Goal: Task Accomplishment & Management: Use online tool/utility

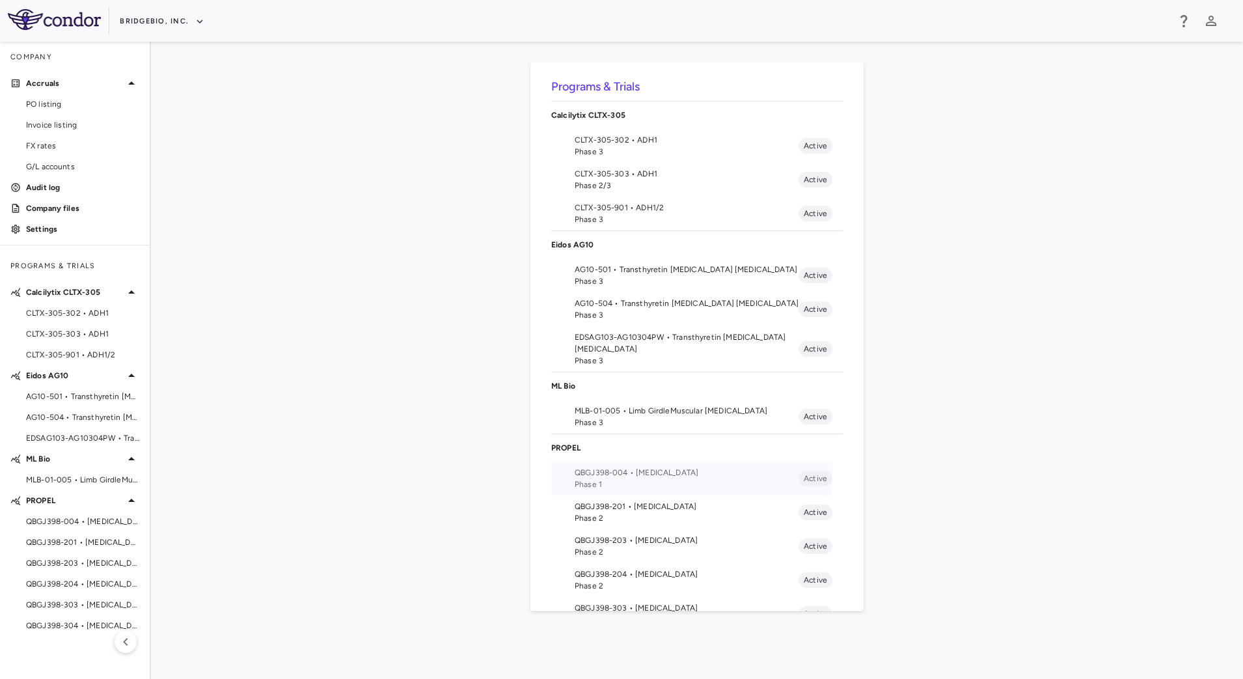
click at [602, 470] on span "QBGJ398-004 • [MEDICAL_DATA]" at bounding box center [687, 473] width 224 height 12
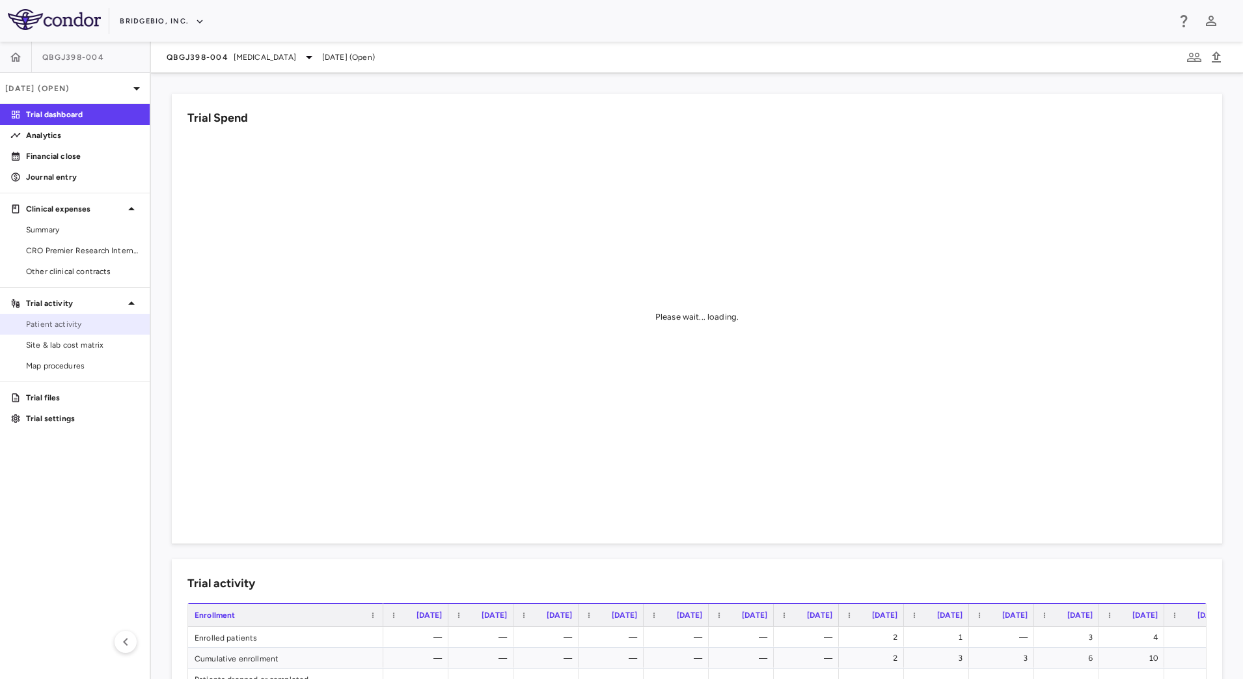
click at [78, 331] on link "Patient activity" at bounding box center [75, 324] width 150 height 20
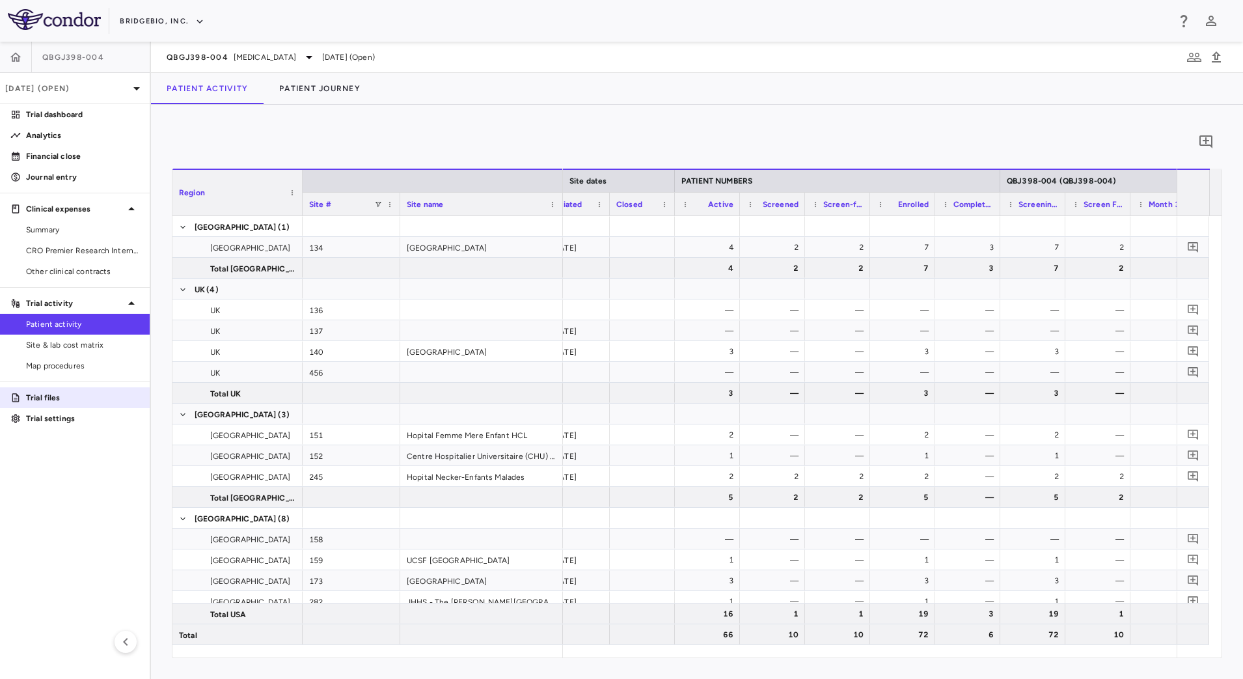
click at [42, 393] on p "Trial files" at bounding box center [82, 398] width 113 height 12
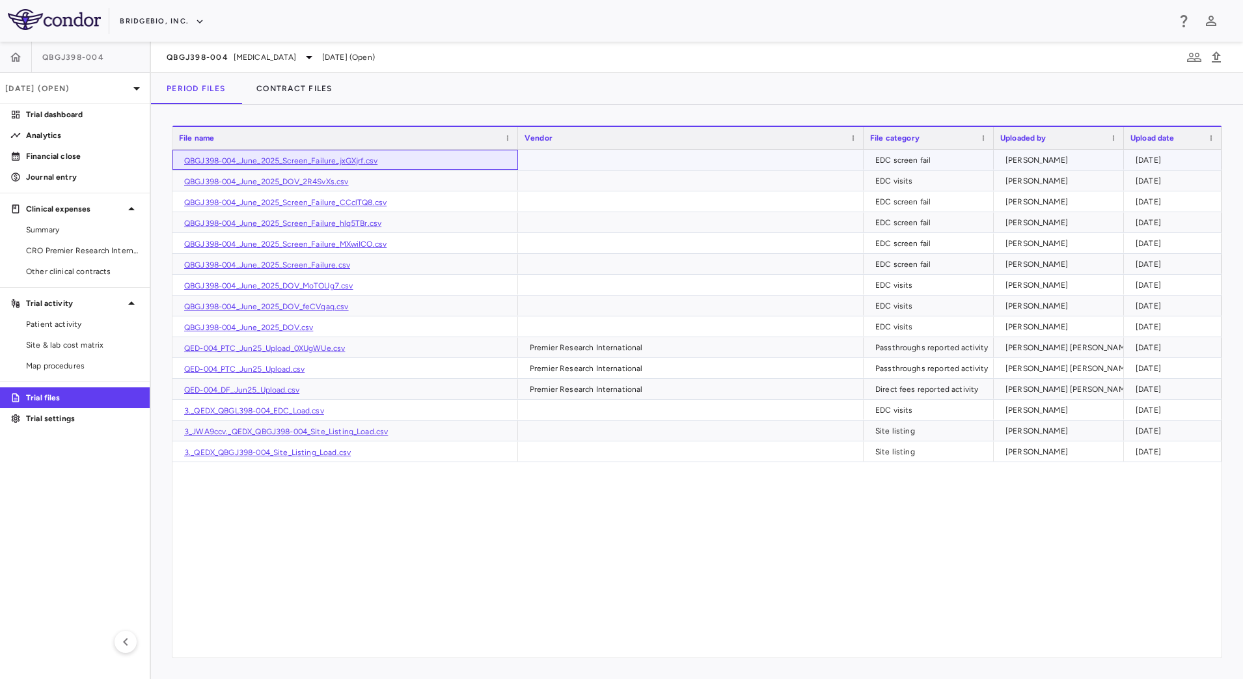
click at [319, 163] on link "QBGJ398-004_June_2025_Screen_Failure_jxGXjrf.csv" at bounding box center [280, 160] width 193 height 9
click at [70, 326] on span "Patient activity" at bounding box center [82, 324] width 113 height 12
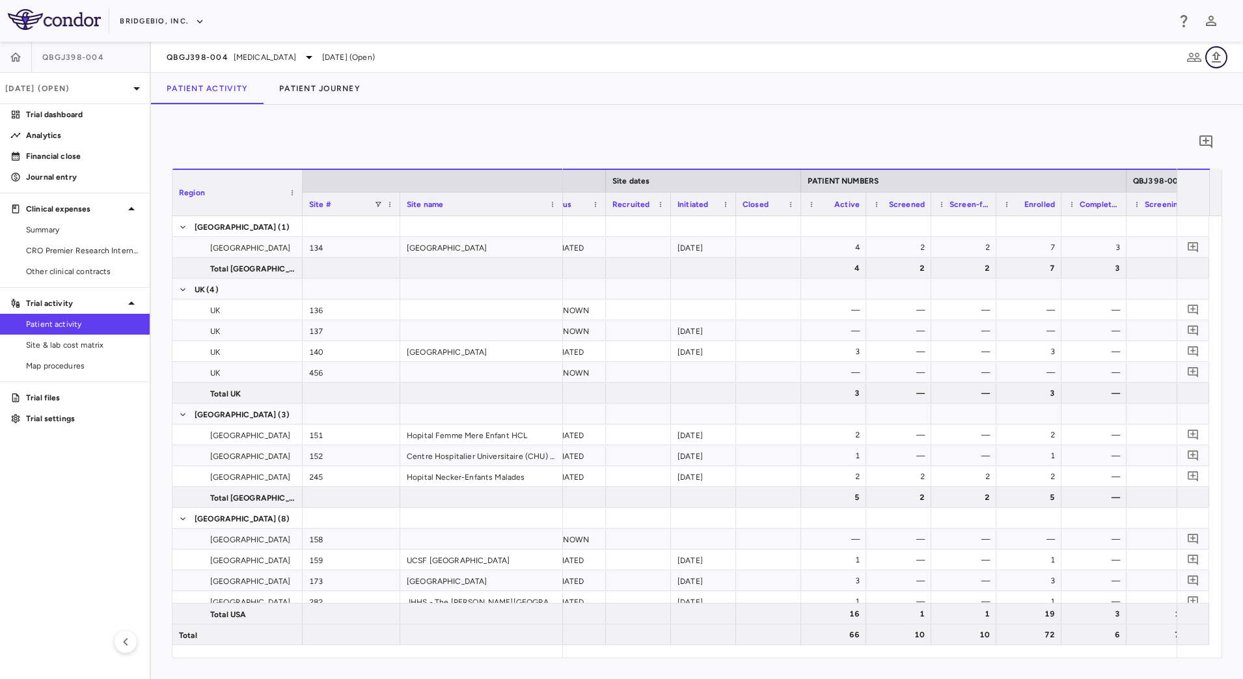
click at [1226, 59] on button "button" at bounding box center [1217, 57] width 22 height 22
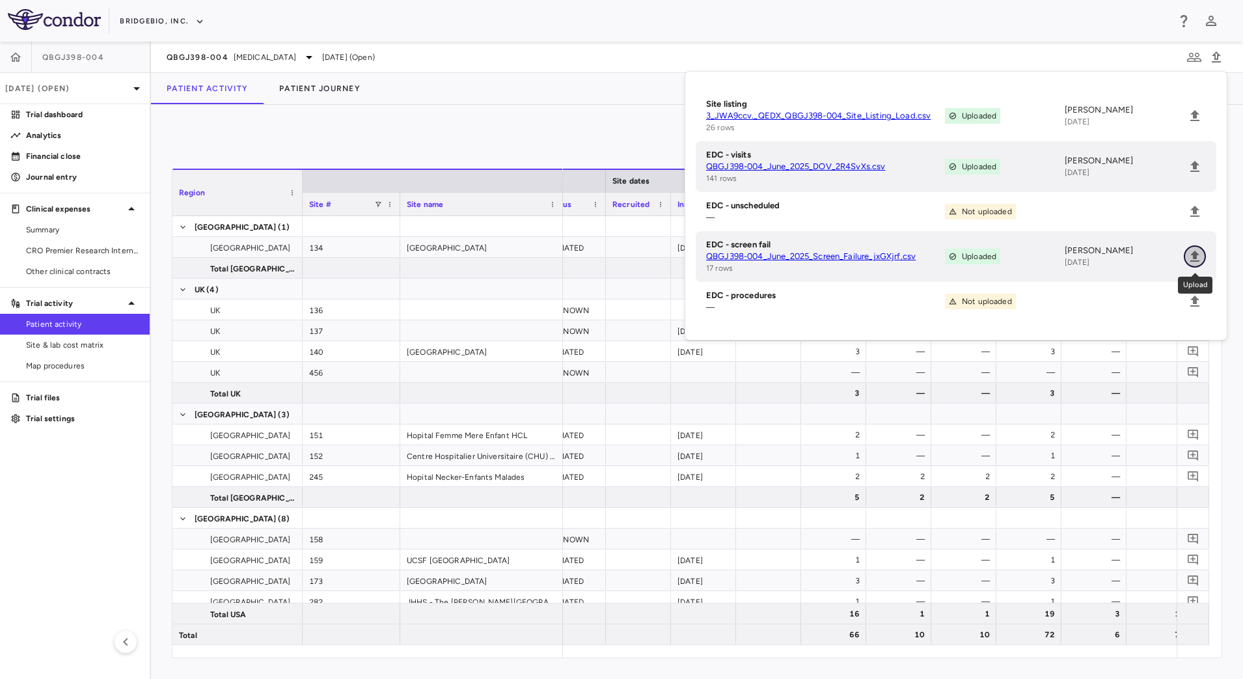
click at [1198, 253] on icon "Upload" at bounding box center [1195, 256] width 9 height 11
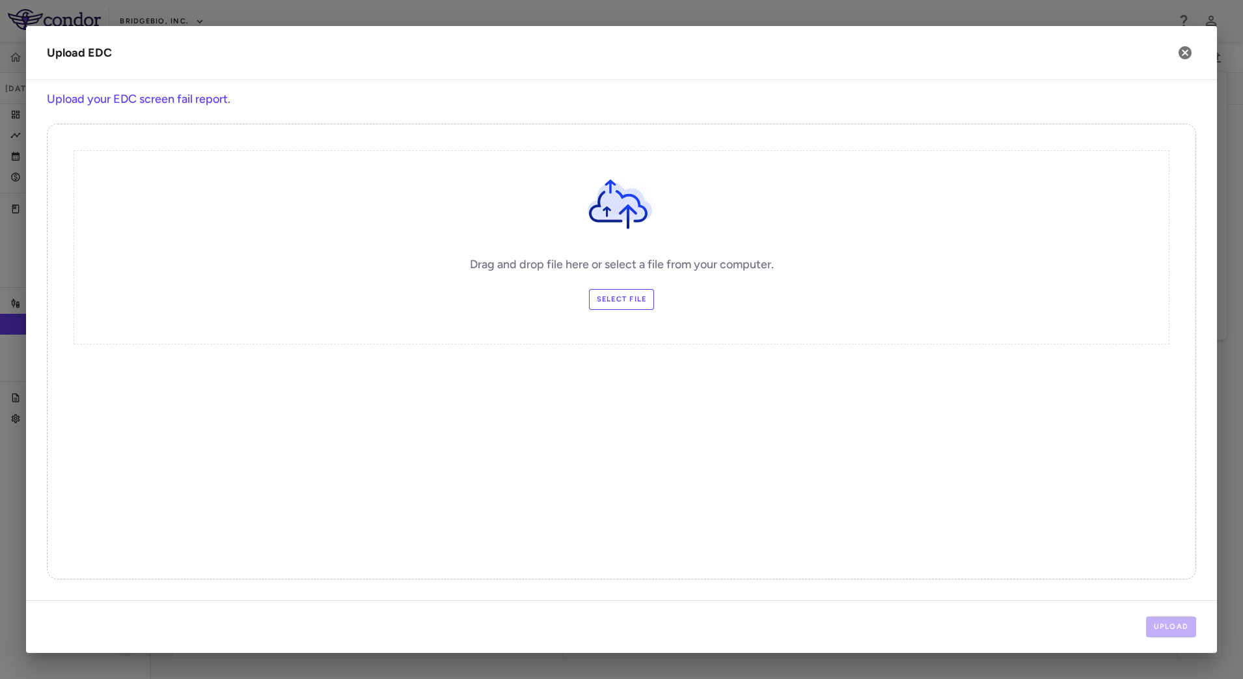
click at [624, 299] on label "Select file" at bounding box center [622, 299] width 66 height 21
click at [0, 0] on input "Select file" at bounding box center [0, 0] width 0 height 0
click at [1167, 622] on button "Upload" at bounding box center [1171, 626] width 51 height 21
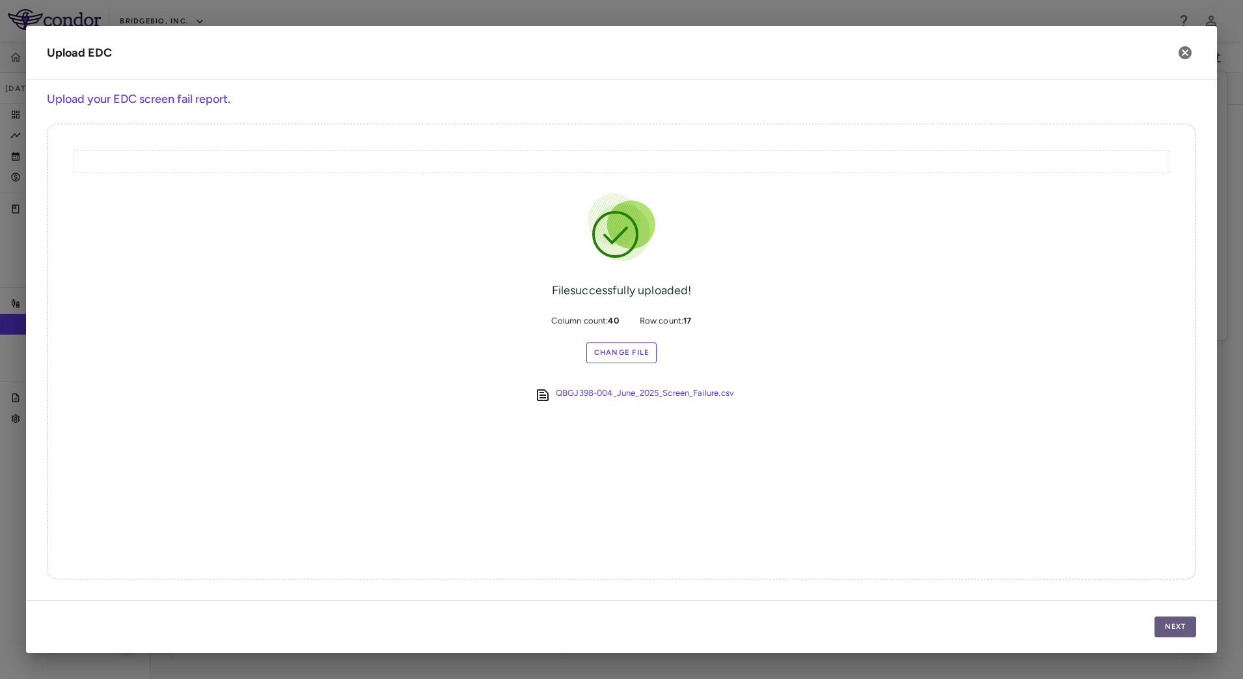
click at [1166, 626] on button "Next" at bounding box center [1176, 626] width 42 height 21
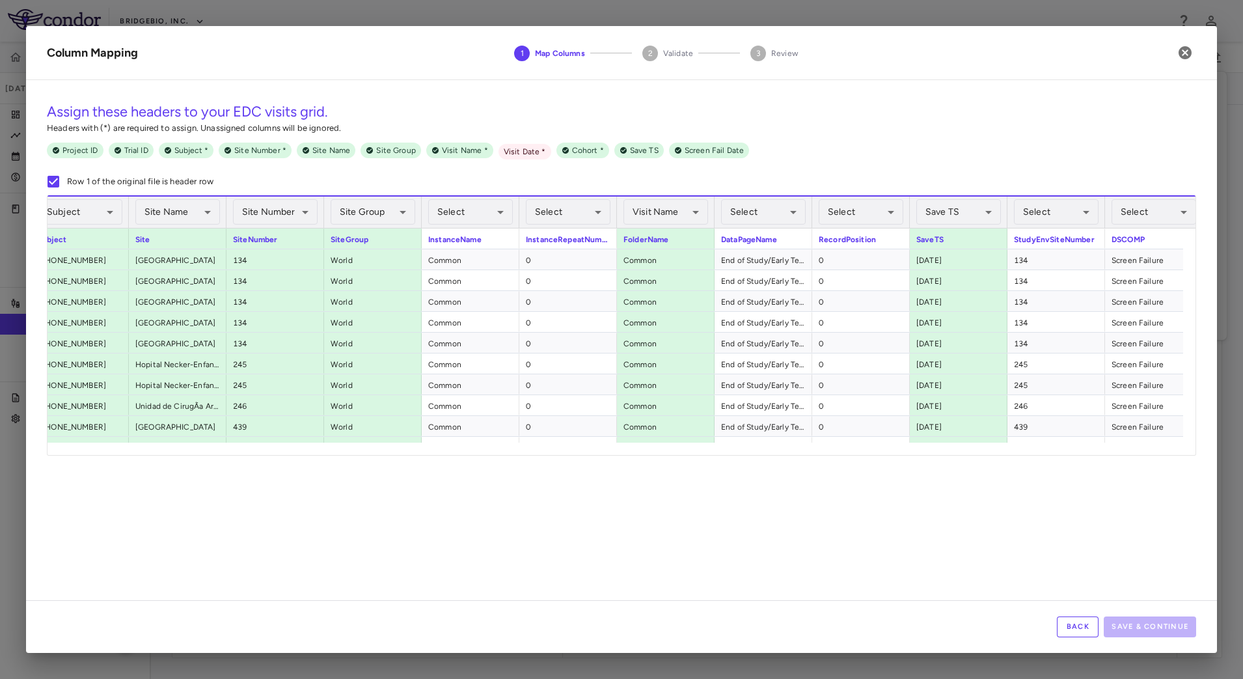
scroll to position [0, 311]
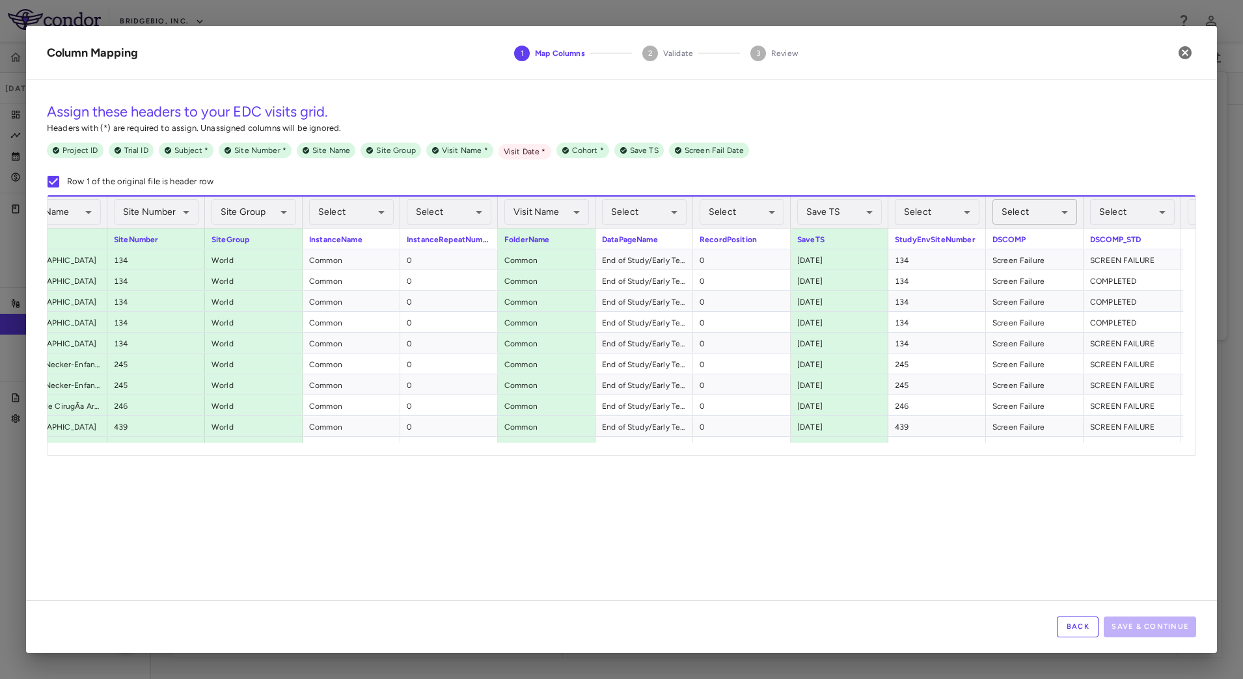
click at [1044, 210] on body "Skip to sidebar Skip to main content BridgeBio, Inc. QBGJ398-004 [DATE] (Open) …" at bounding box center [621, 339] width 1243 height 679
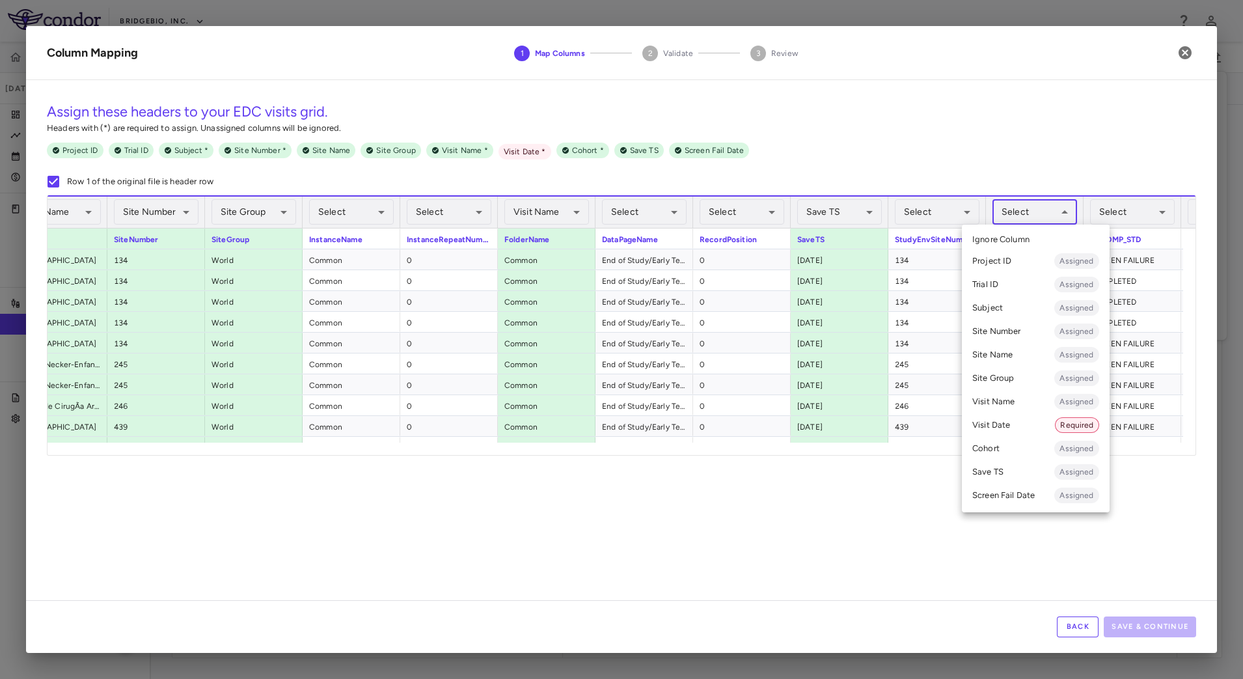
click at [772, 509] on div at bounding box center [621, 339] width 1243 height 679
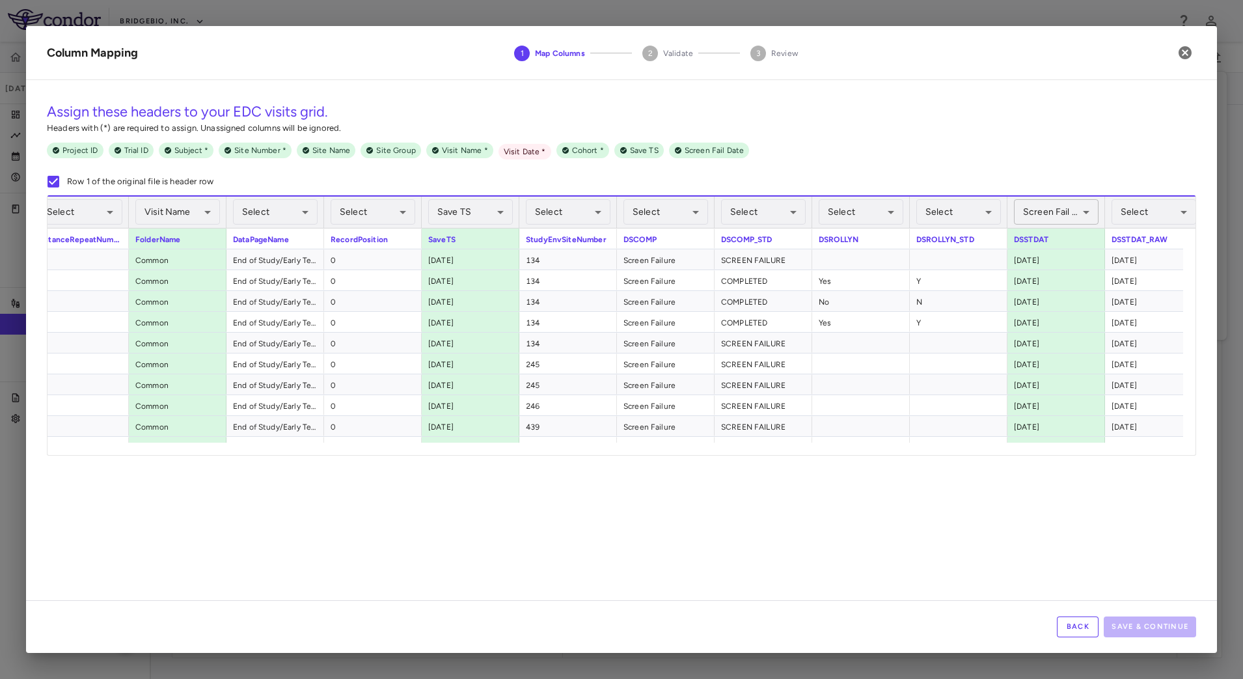
click at [1058, 215] on body "Skip to sidebar Skip to main content BridgeBio, Inc. QBGJ398-004 [DATE] (Open) …" at bounding box center [621, 339] width 1243 height 679
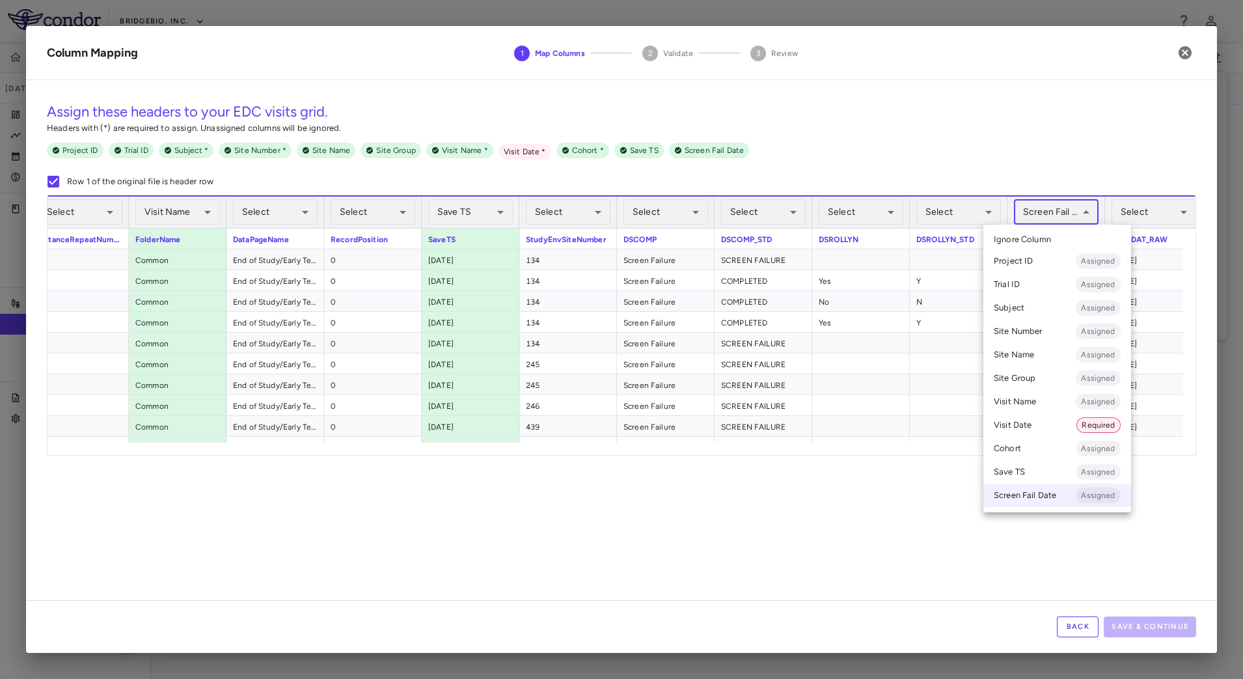
click at [1044, 401] on li "Visit Name Assigned" at bounding box center [1058, 401] width 148 height 23
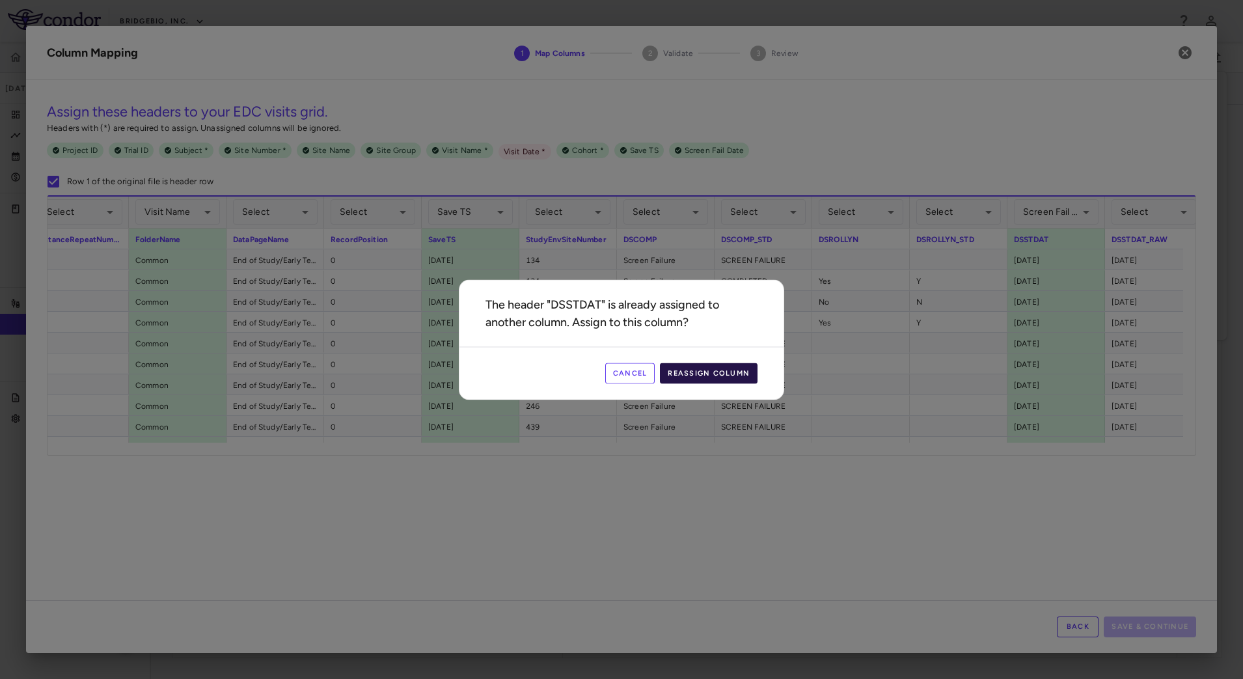
click at [728, 368] on button "Reassign Column" at bounding box center [709, 373] width 98 height 21
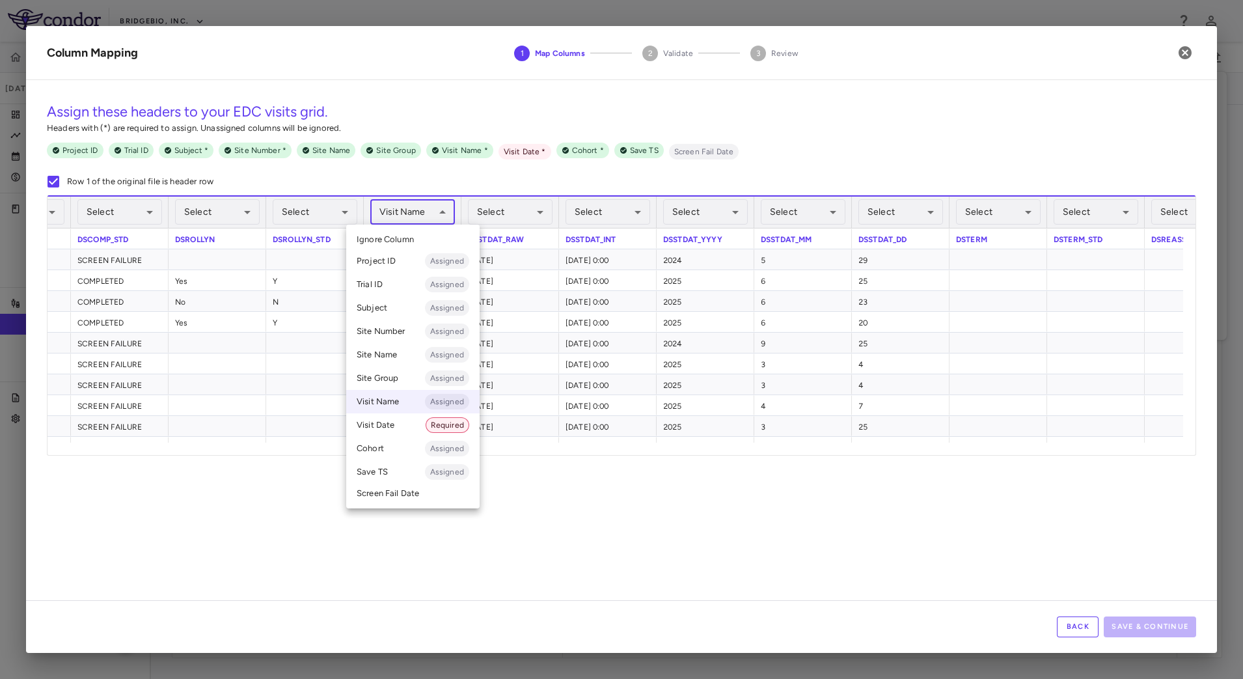
click at [432, 212] on body "Skip to sidebar Skip to main content BridgeBio, Inc. QBGJ398-004 [DATE] (Open) …" at bounding box center [621, 339] width 1243 height 679
click at [400, 427] on li "Visit Date Required" at bounding box center [412, 424] width 133 height 23
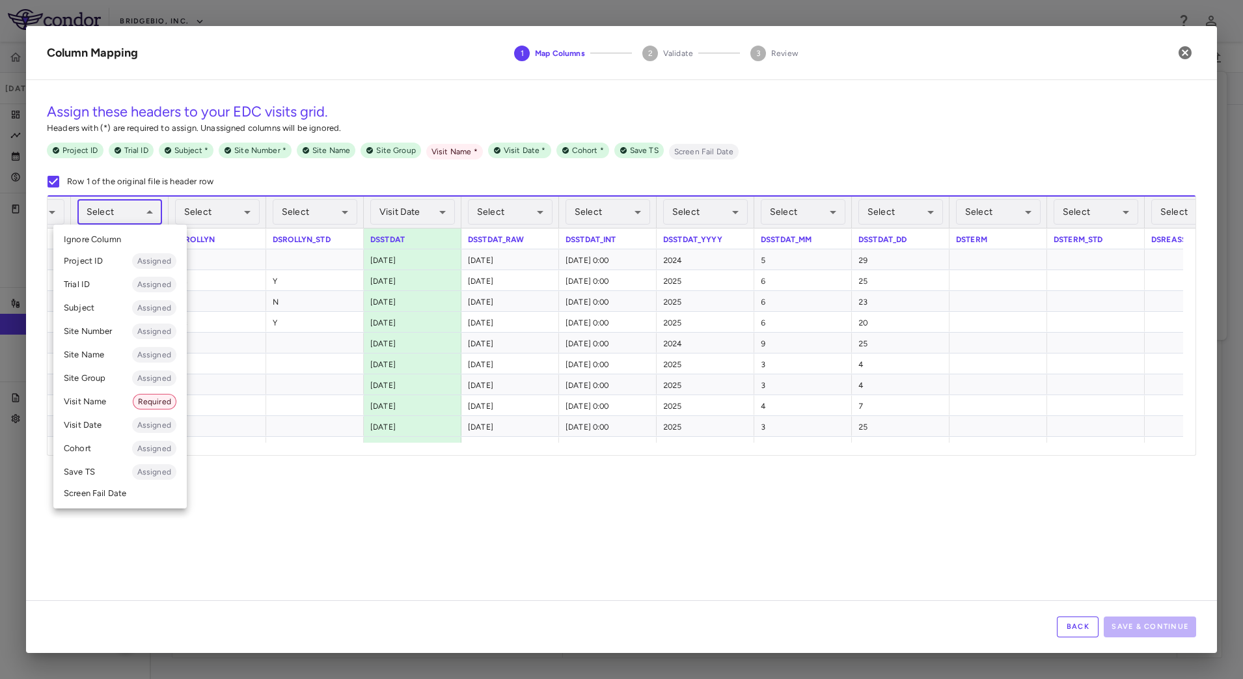
click at [130, 215] on body "Skip to sidebar Skip to main content BridgeBio, Inc. QBGJ398-004 [DATE] (Open) …" at bounding box center [621, 339] width 1243 height 679
click at [308, 521] on div at bounding box center [621, 339] width 1243 height 679
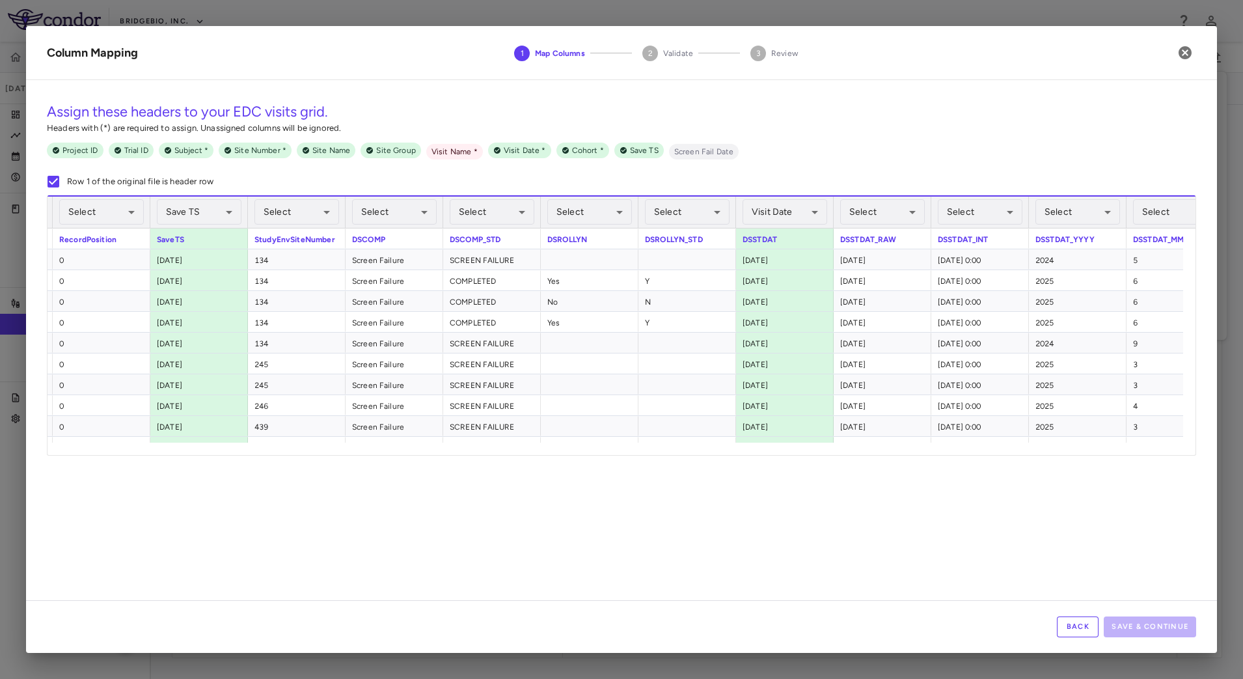
click at [1077, 625] on button "Back" at bounding box center [1078, 626] width 42 height 21
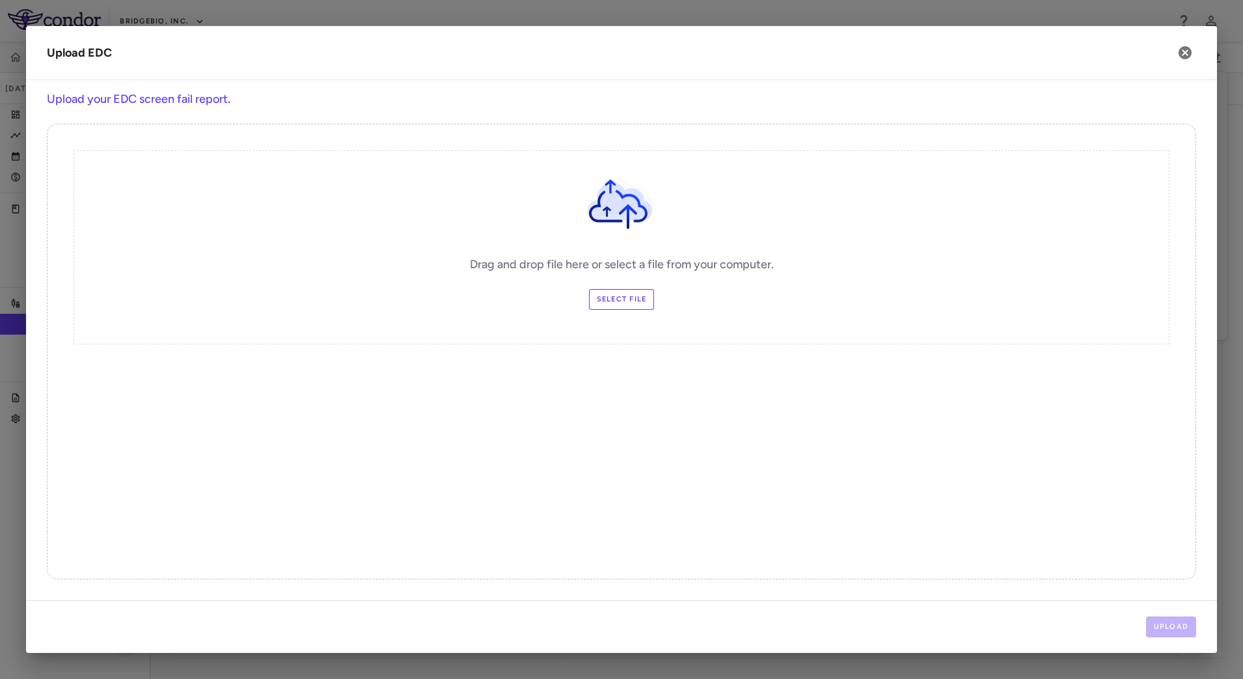
click at [630, 298] on label "Select file" at bounding box center [622, 299] width 66 height 21
click at [0, 0] on input "Select file" at bounding box center [0, 0] width 0 height 0
click at [1172, 632] on button "Upload" at bounding box center [1171, 626] width 51 height 21
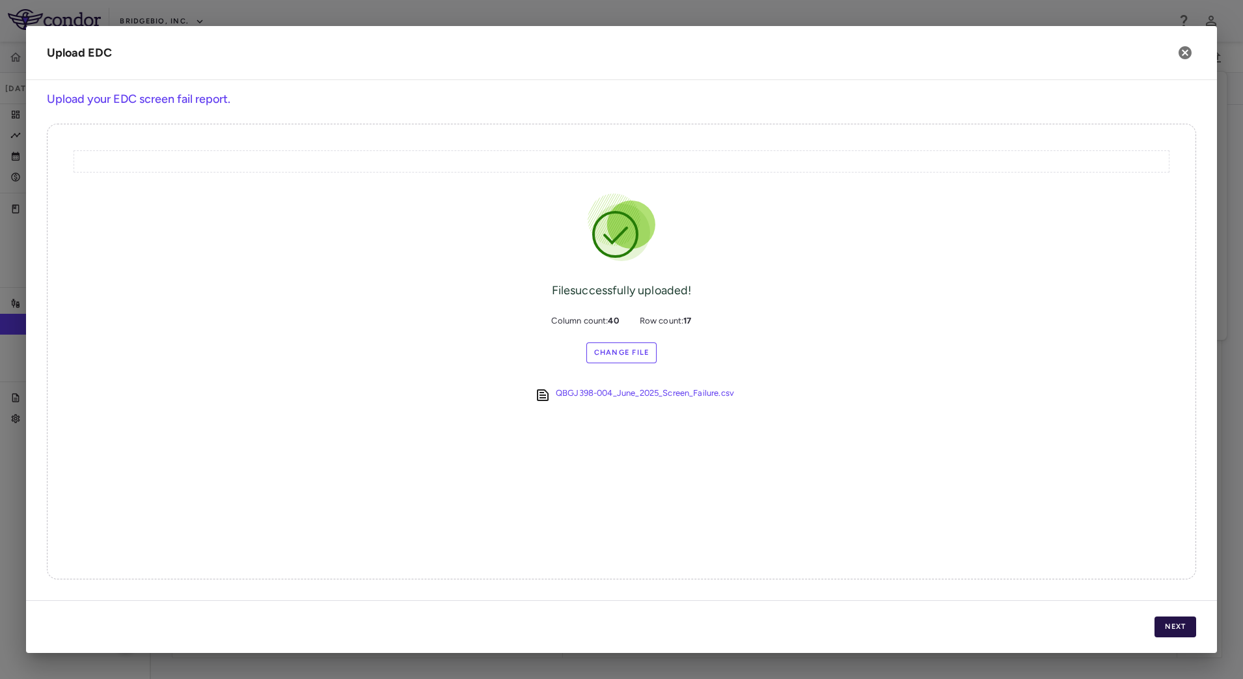
click at [1179, 622] on button "Next" at bounding box center [1176, 626] width 42 height 21
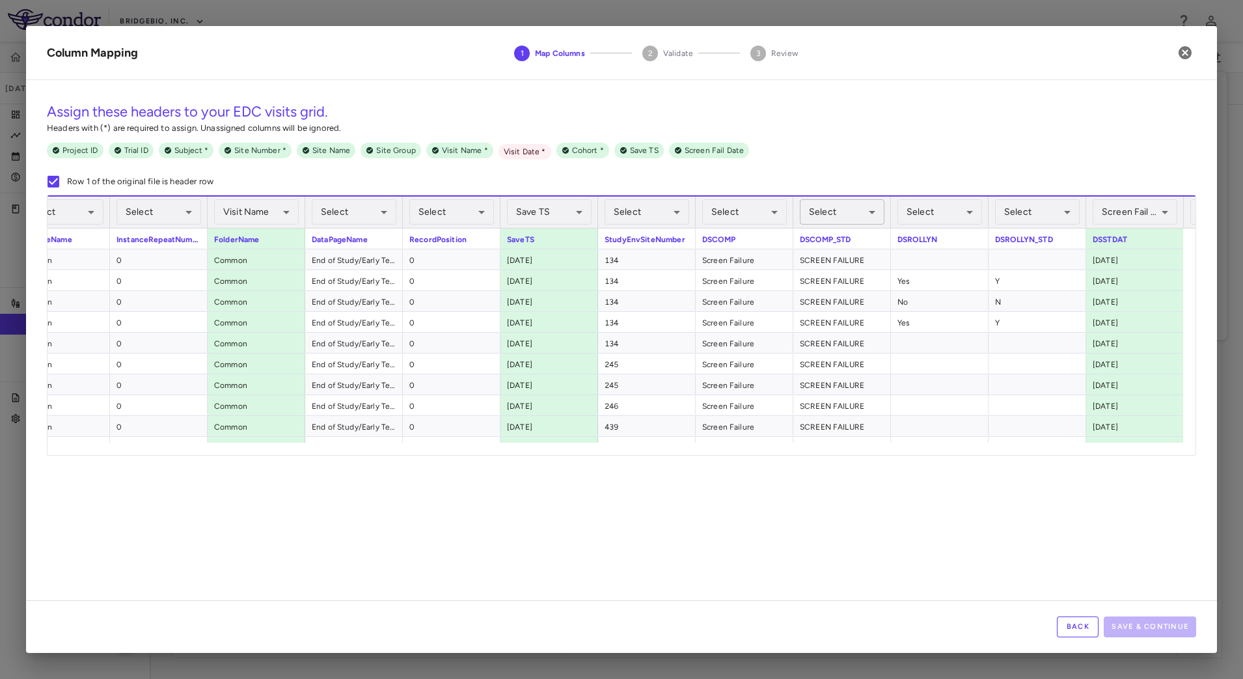
click at [842, 213] on body "Skip to sidebar Skip to main content BridgeBio, Inc. QBGJ398-004 [DATE] (Open) …" at bounding box center [621, 339] width 1243 height 679
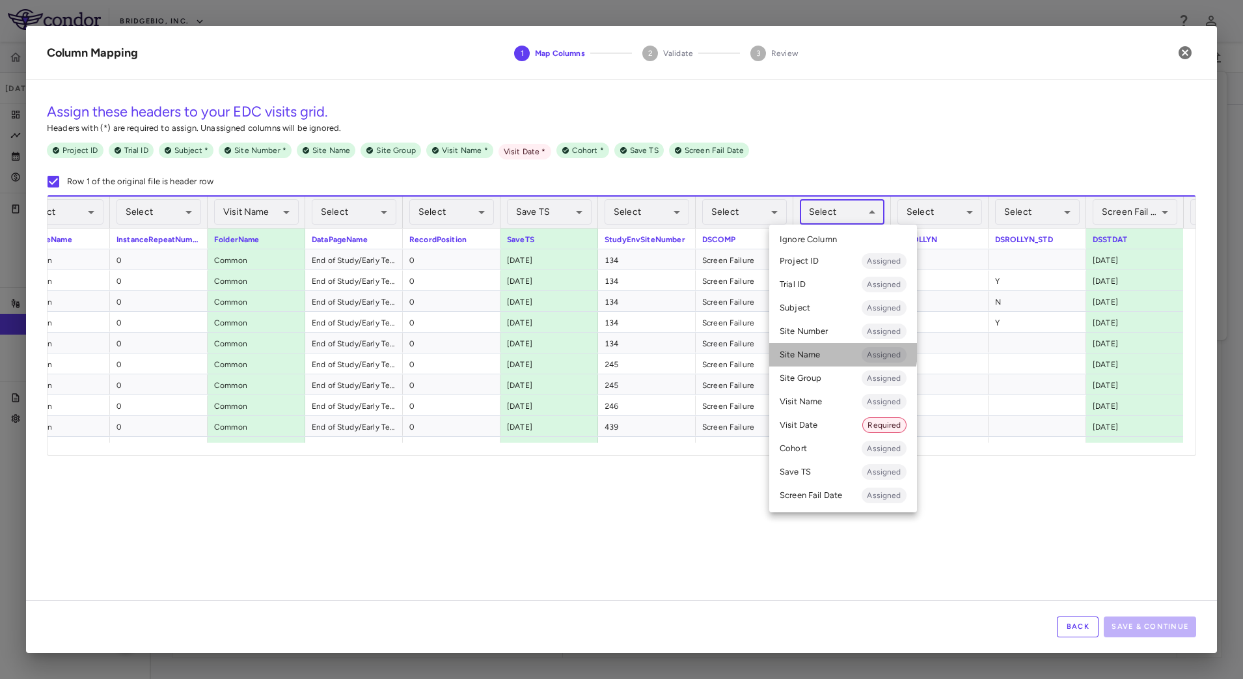
click at [831, 351] on li "Site Name Assigned" at bounding box center [843, 354] width 148 height 23
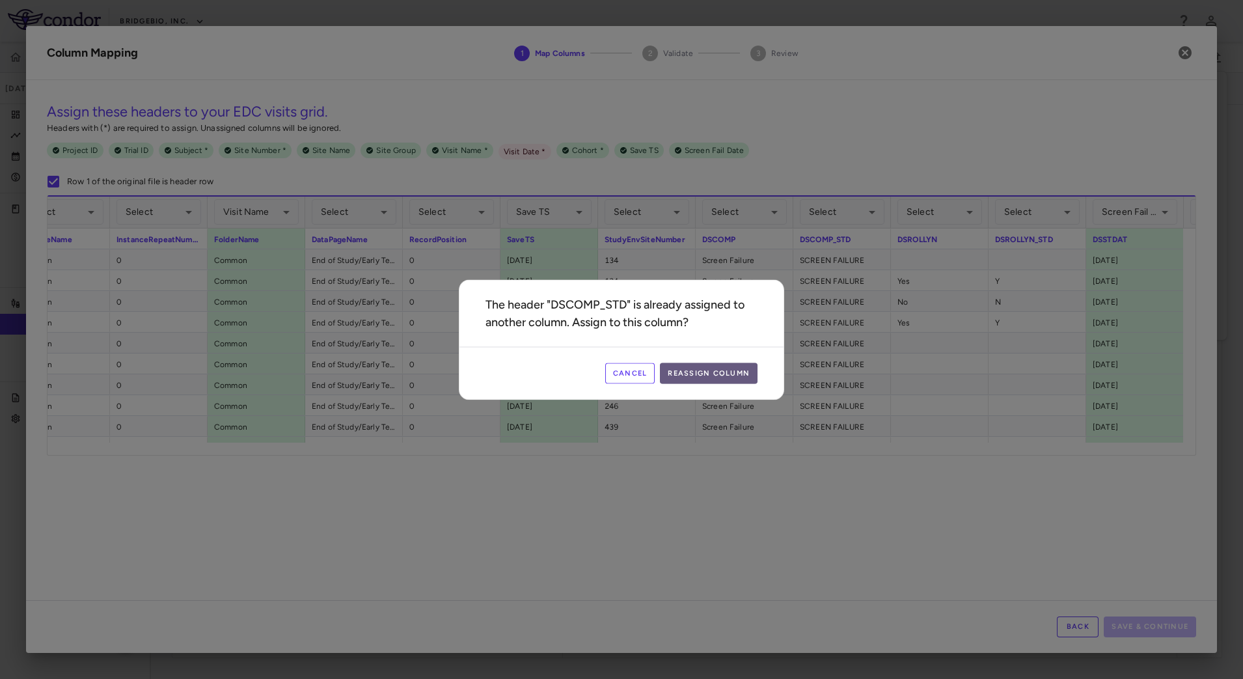
click at [716, 365] on button "Reassign Column" at bounding box center [709, 373] width 98 height 21
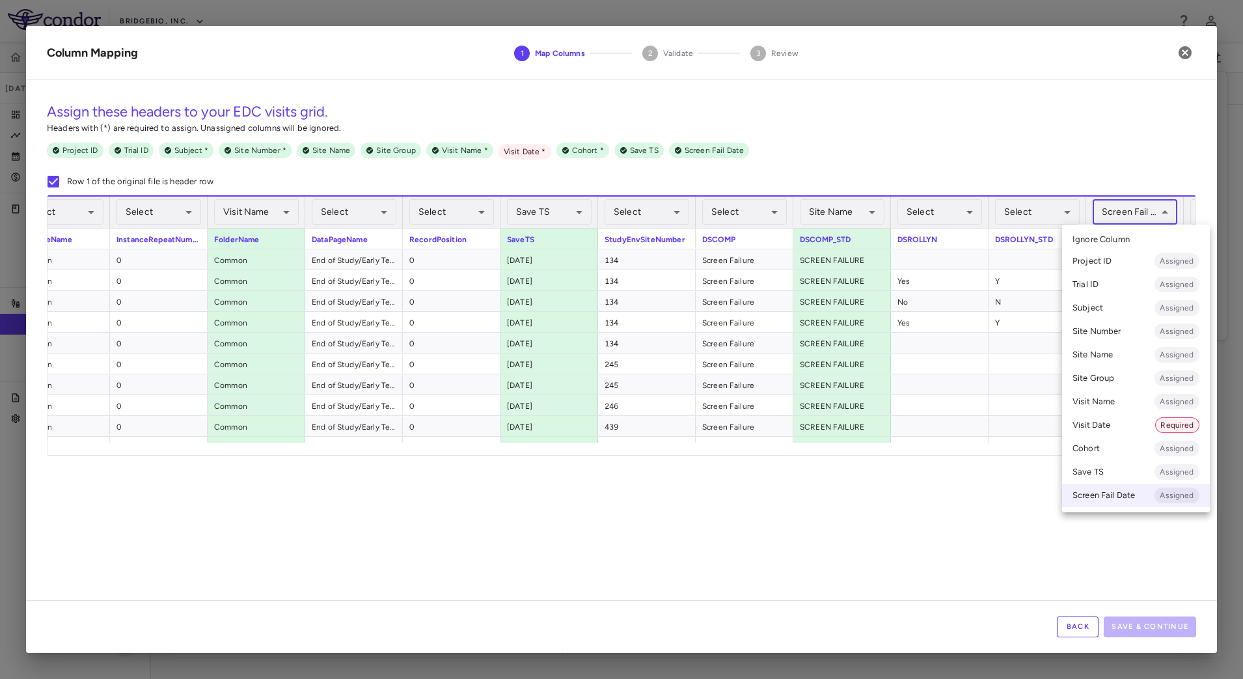
click at [1150, 214] on body "Skip to sidebar Skip to main content BridgeBio, Inc. QBGJ398-004 [DATE] (Open) …" at bounding box center [621, 339] width 1243 height 679
click at [1107, 429] on li "Visit Date Required" at bounding box center [1136, 424] width 148 height 23
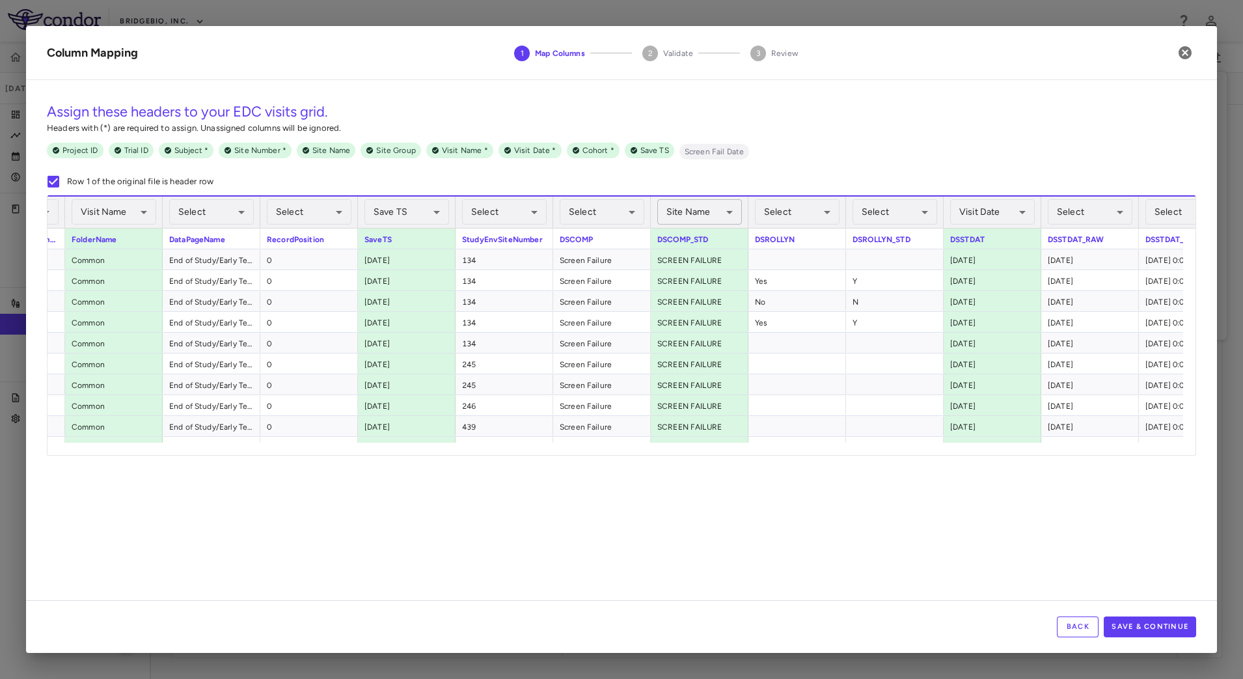
click at [714, 214] on body "Skip to sidebar Skip to main content BridgeBio, Inc. QBGJ398-004 [DATE] (Open) …" at bounding box center [621, 339] width 1243 height 679
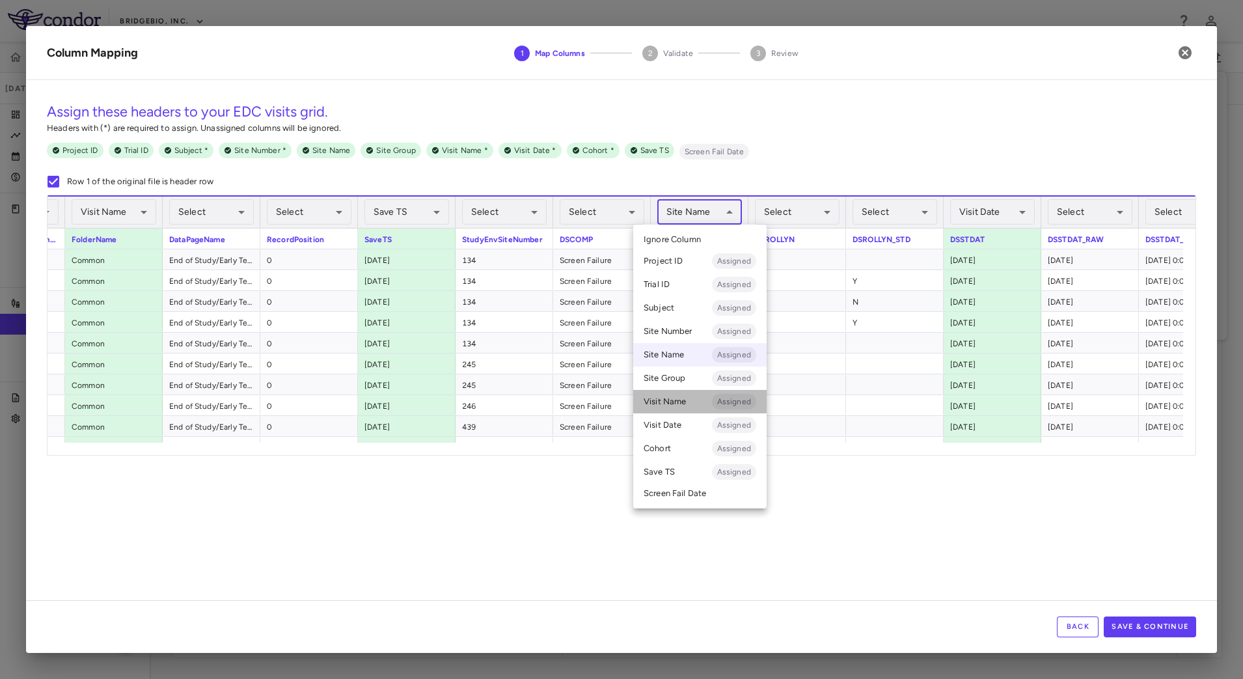
click at [677, 402] on li "Visit Name Assigned" at bounding box center [699, 401] width 133 height 23
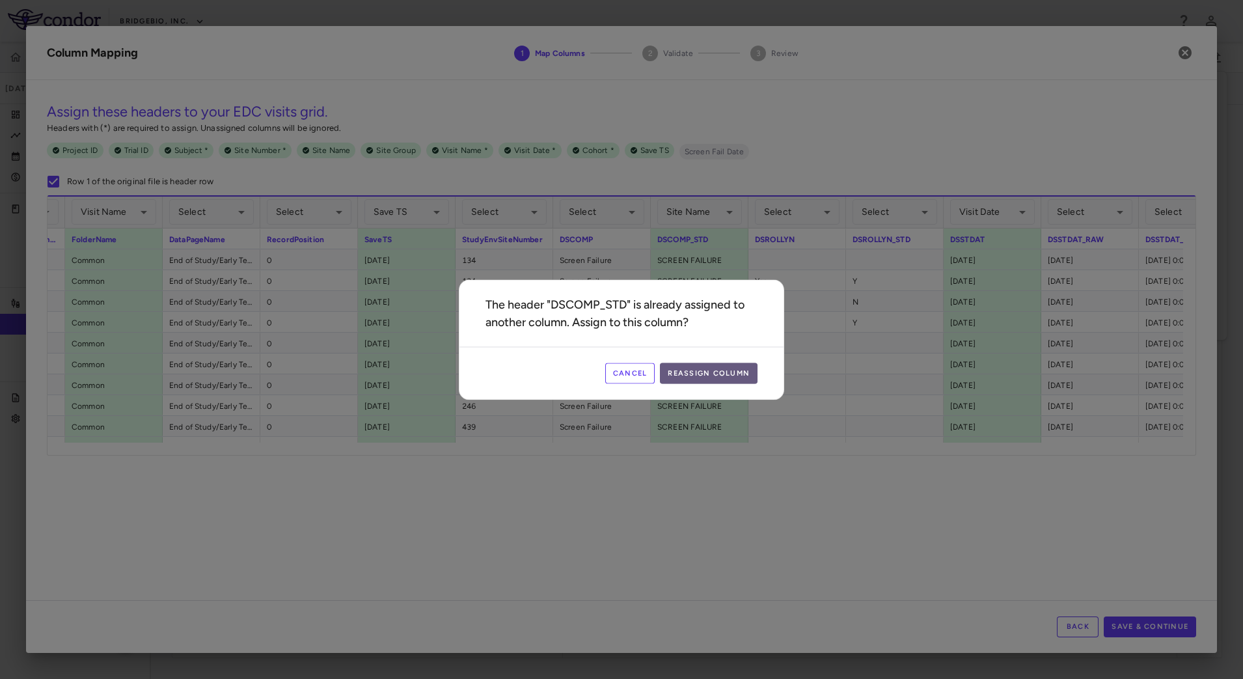
click at [681, 372] on button "Reassign Column" at bounding box center [709, 373] width 98 height 21
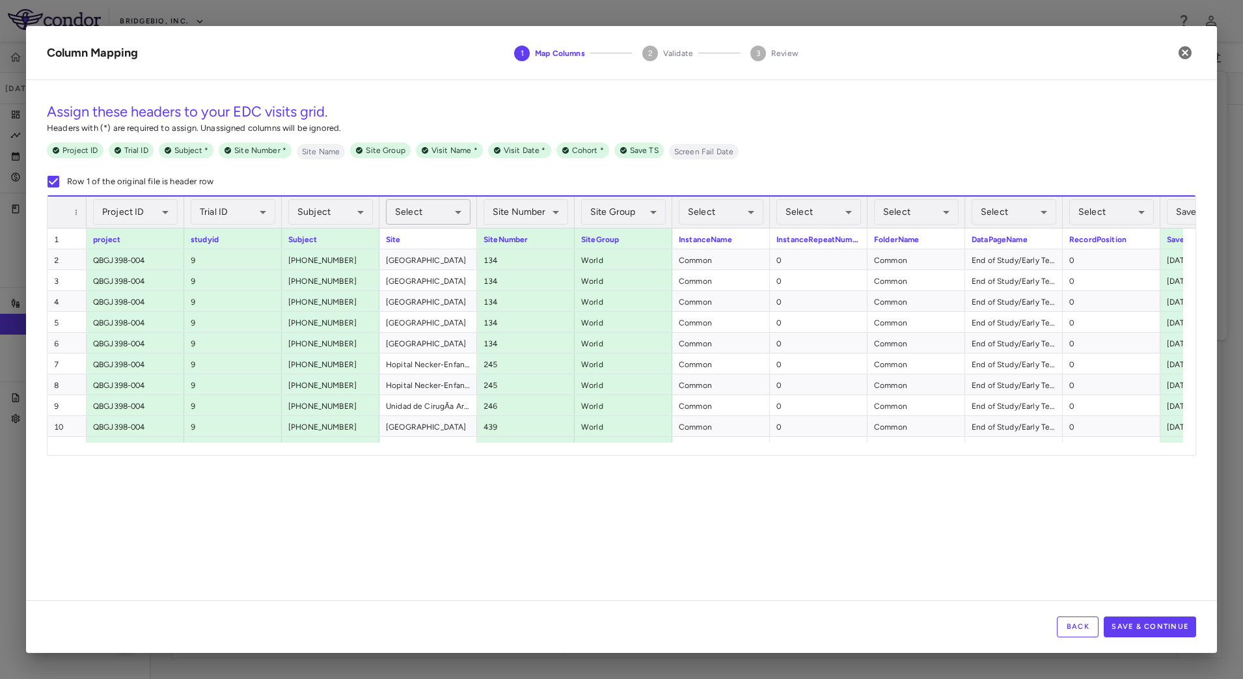
click at [448, 210] on body "Skip to sidebar Skip to main content BridgeBio, Inc. QBGJ398-004 [DATE] (Open) …" at bounding box center [621, 339] width 1243 height 679
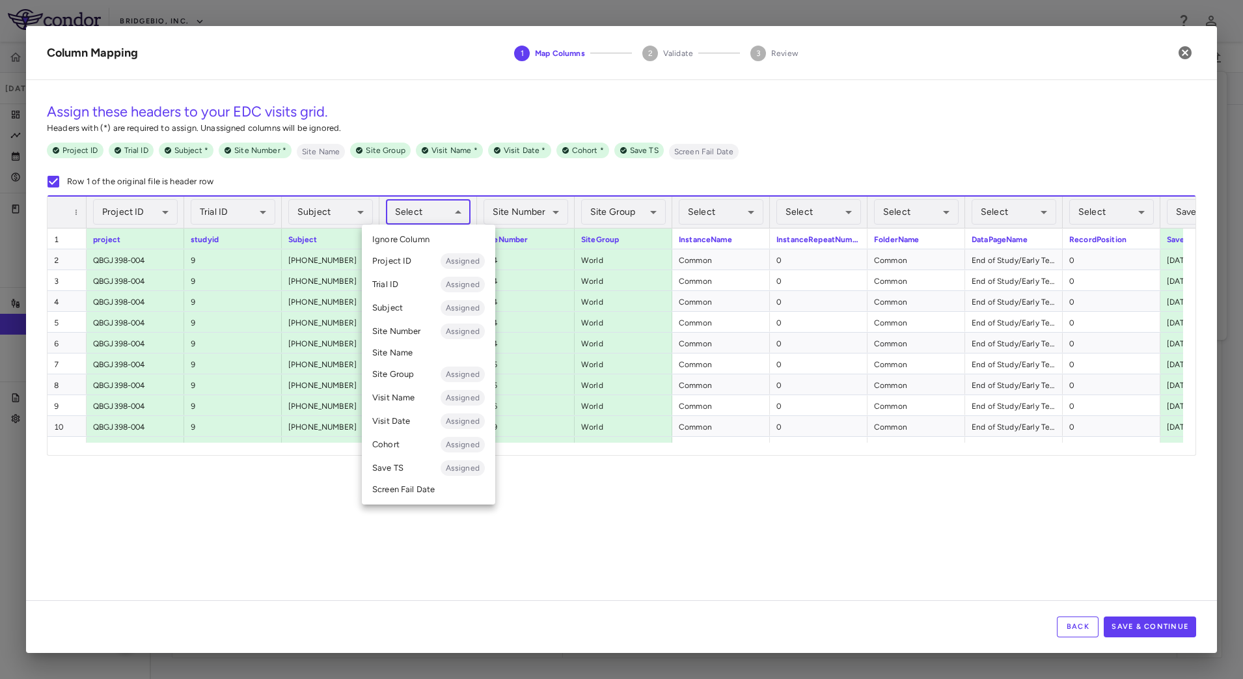
click at [407, 350] on li "Site Name" at bounding box center [428, 353] width 133 height 20
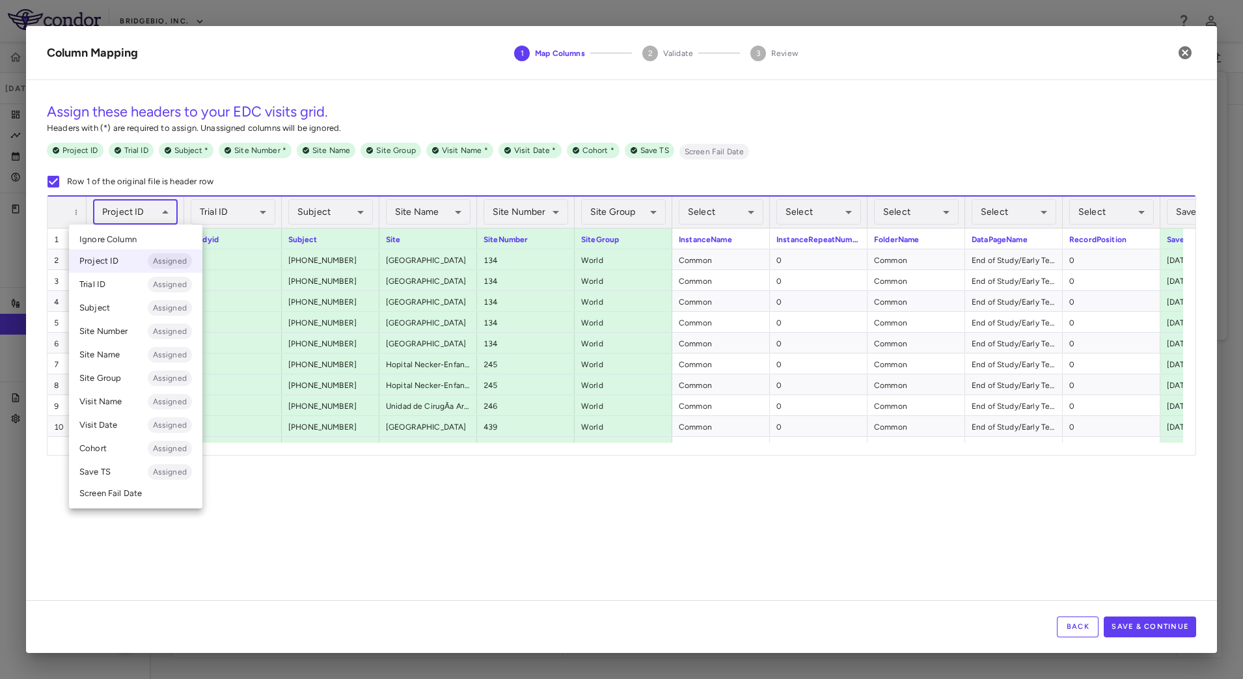
click at [145, 202] on body "Skip to sidebar Skip to main content BridgeBio, Inc. QBGJ398-004 [DATE] (Open) …" at bounding box center [621, 339] width 1243 height 679
click at [124, 281] on li "Trial ID Assigned" at bounding box center [135, 284] width 133 height 23
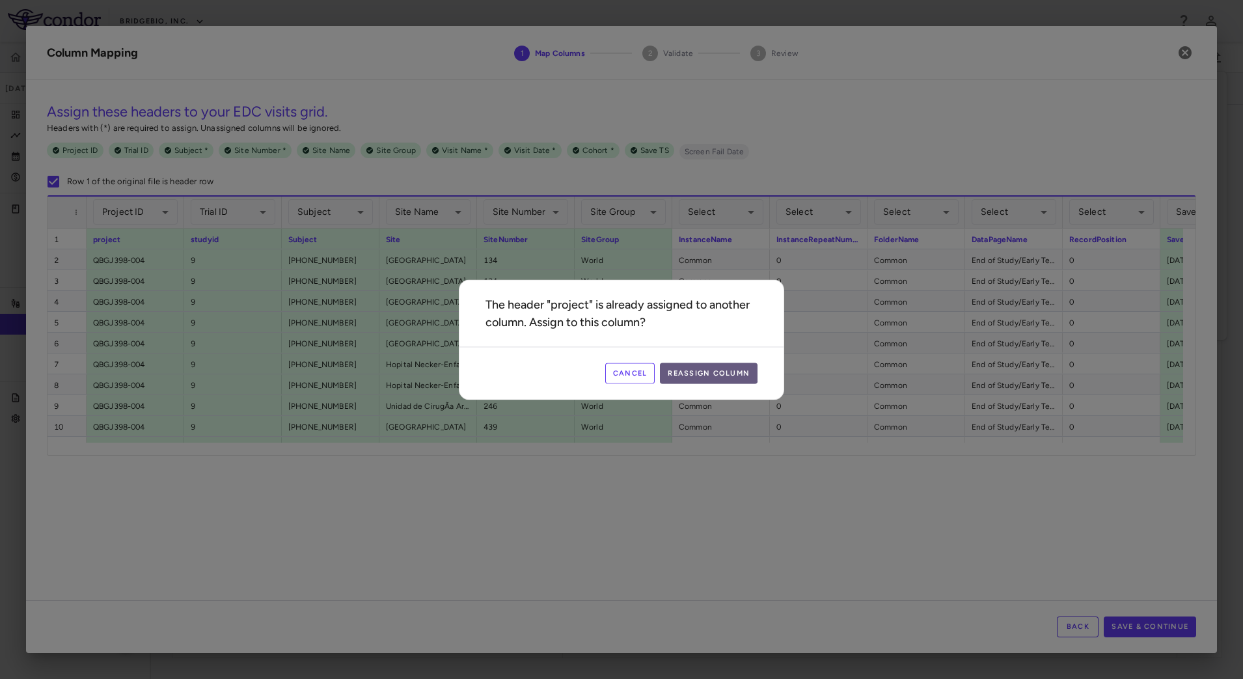
click at [695, 371] on button "Reassign Column" at bounding box center [709, 373] width 98 height 21
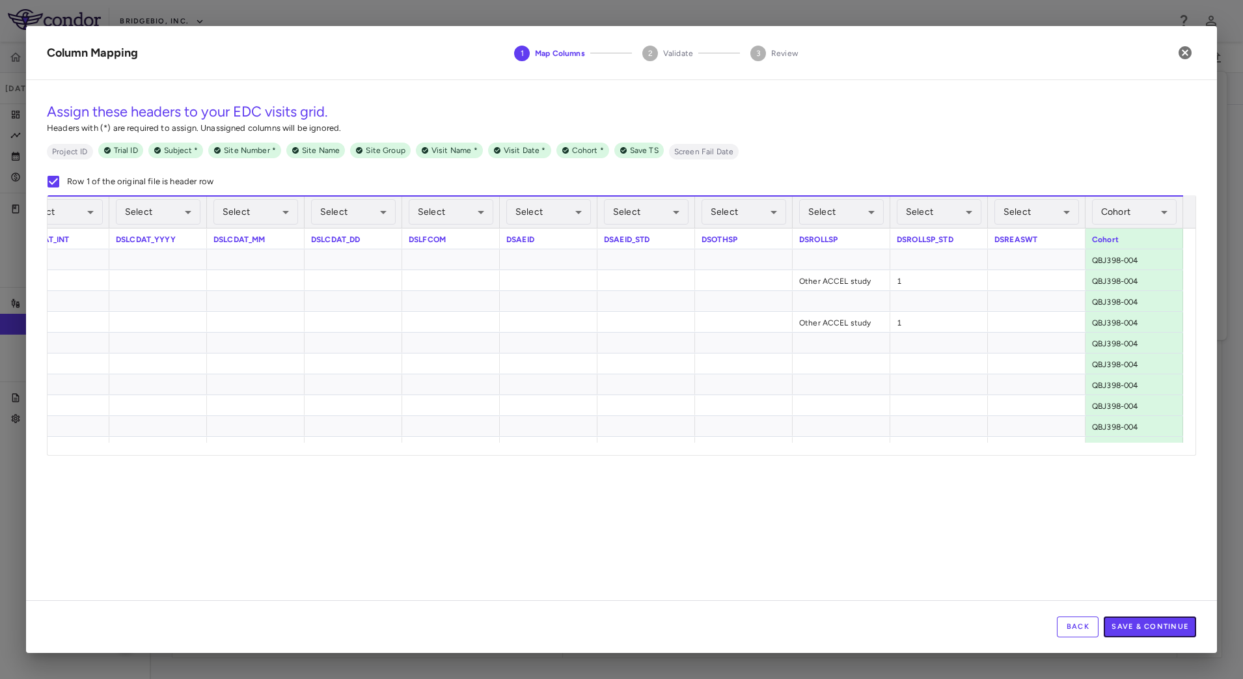
drag, startPoint x: 1136, startPoint y: 626, endPoint x: 1145, endPoint y: 622, distance: 10.2
click at [1138, 627] on button "Save & Continue" at bounding box center [1150, 626] width 92 height 21
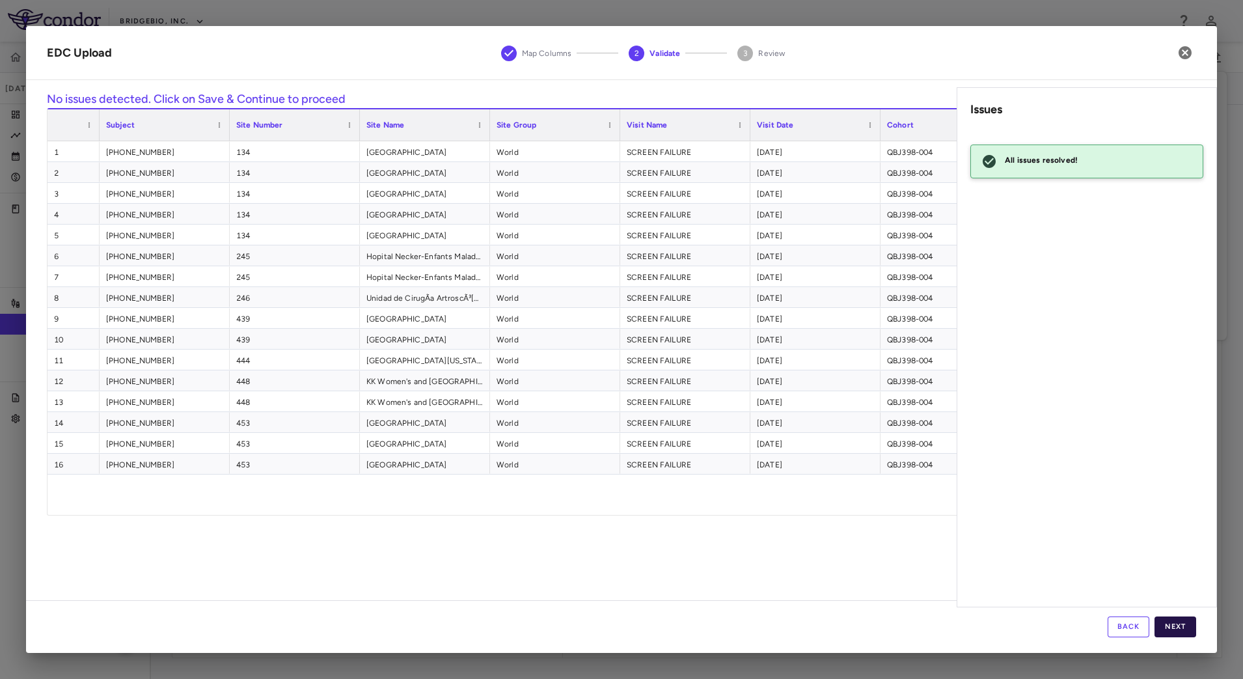
click at [1185, 618] on button "Next" at bounding box center [1176, 626] width 42 height 21
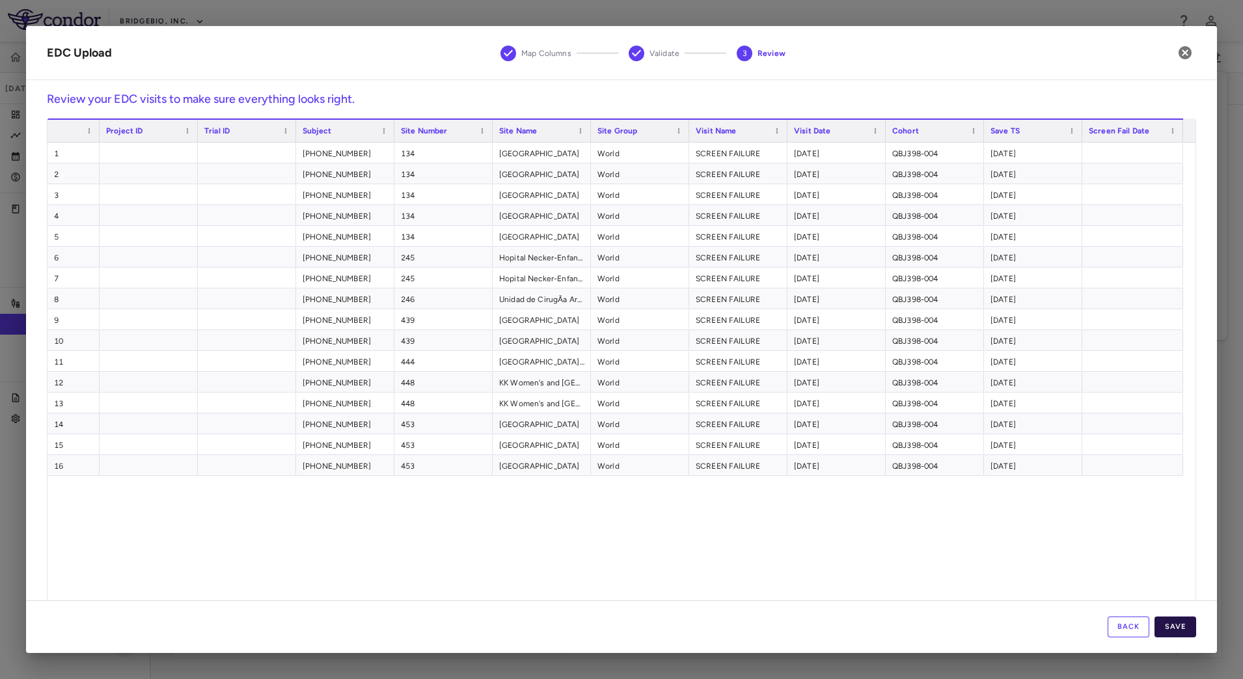
click at [1187, 624] on button "Save" at bounding box center [1176, 626] width 42 height 21
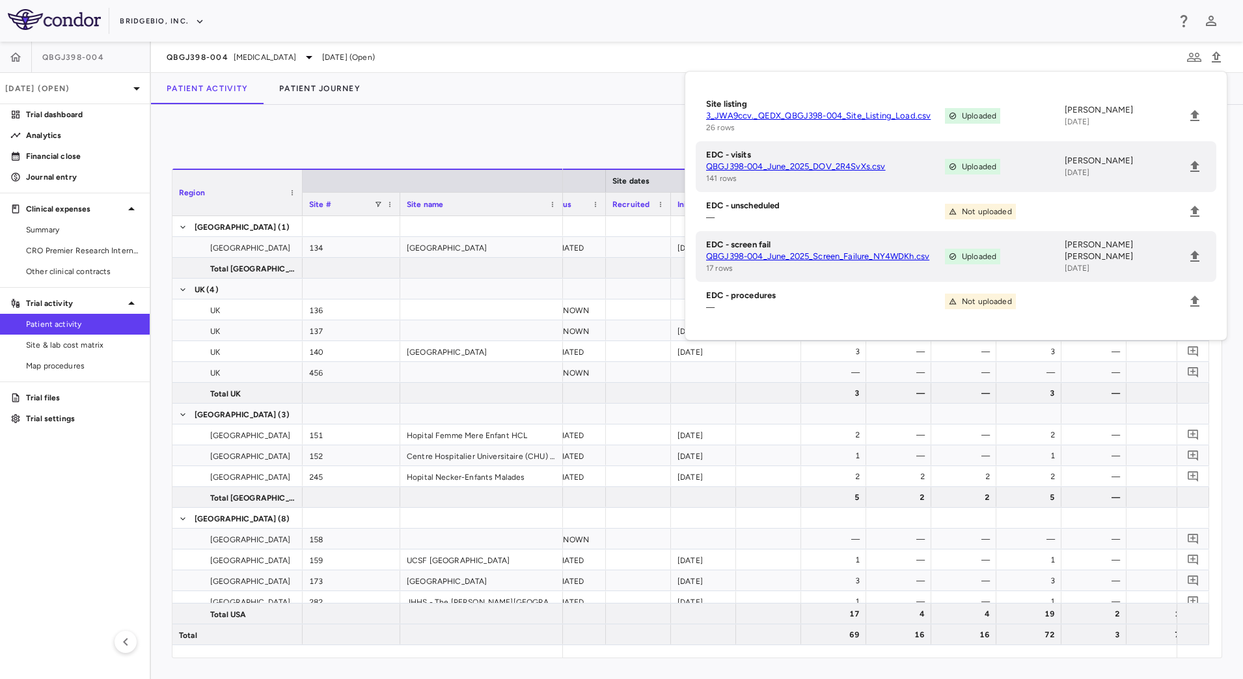
click at [909, 667] on div "0 Region Drag here to set column labels Region Site # Site name [GEOGRAPHIC_DAT…" at bounding box center [697, 392] width 1092 height 574
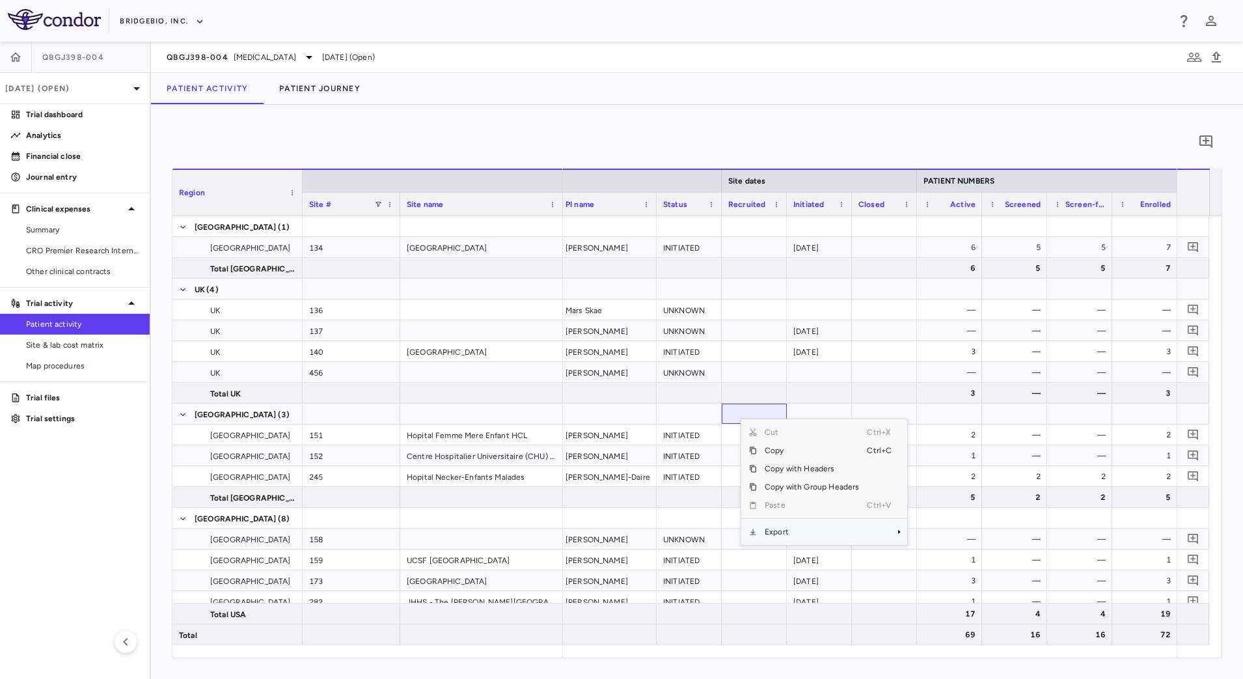
click at [803, 532] on span "Export" at bounding box center [812, 532] width 110 height 18
click at [954, 532] on span "CSV Export" at bounding box center [950, 536] width 61 height 18
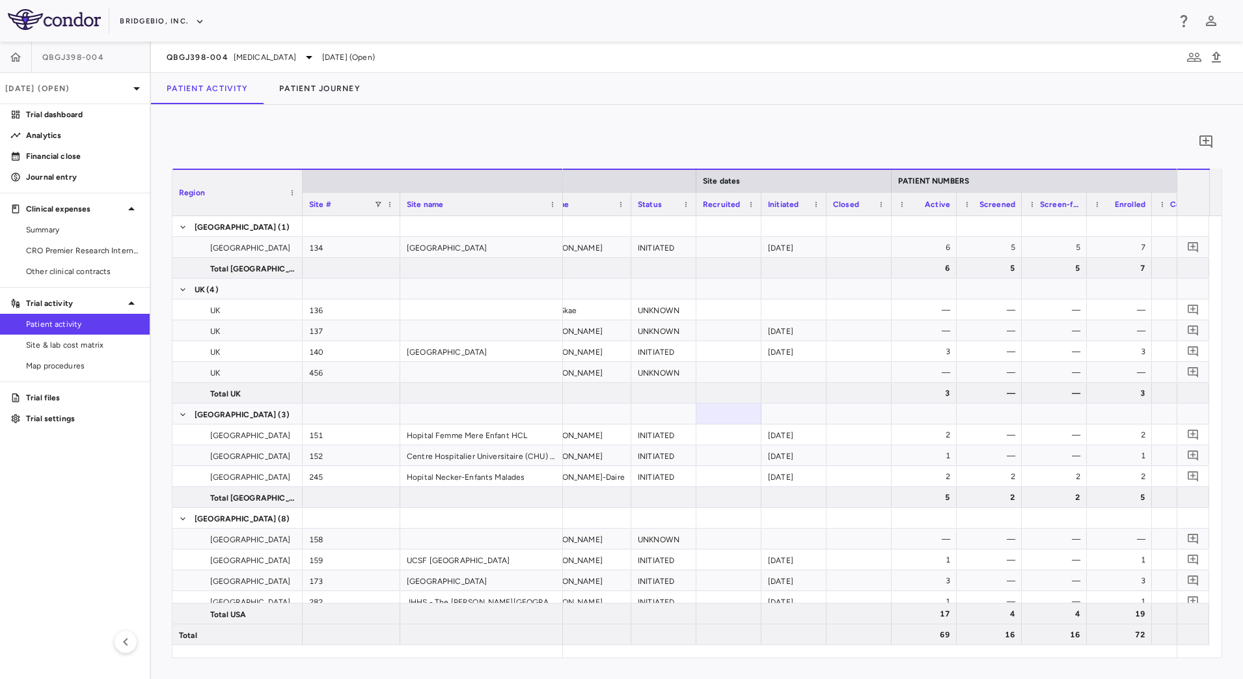
scroll to position [0, 136]
